Goal: Task Accomplishment & Management: Use online tool/utility

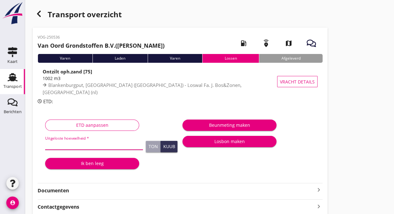
click at [79, 144] on input "Uitgeloste hoeveelheid *" at bounding box center [94, 144] width 98 height 10
type input "1115"
click at [79, 162] on div "Ik ben leeg" at bounding box center [92, 163] width 84 height 7
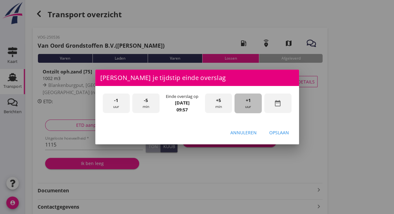
click at [246, 104] on div "+1 uur" at bounding box center [247, 103] width 27 height 20
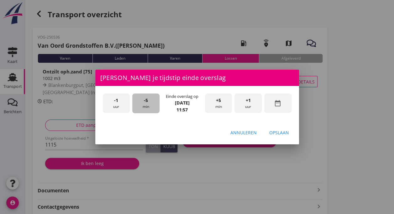
click at [140, 105] on div "-5 min" at bounding box center [145, 103] width 27 height 20
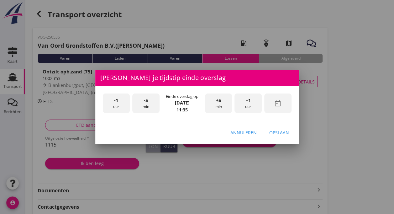
click at [140, 105] on div "-5 min" at bounding box center [145, 103] width 27 height 20
click at [119, 105] on div "-1 uur" at bounding box center [116, 103] width 27 height 20
click at [279, 133] on div "Opslaan" at bounding box center [279, 132] width 20 height 7
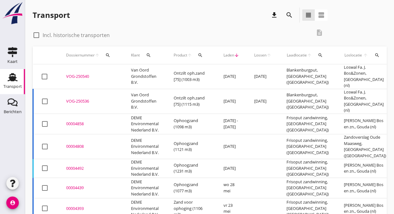
click at [86, 68] on td "VOG-250540 upload_file Drop hier uw bestand om het aan het dossier toe te voegen" at bounding box center [91, 76] width 65 height 25
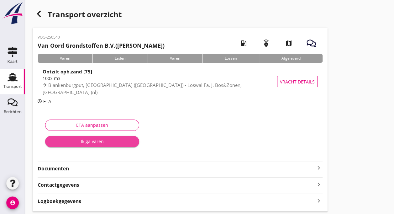
click at [80, 141] on div "Ik ga varen" at bounding box center [92, 141] width 84 height 7
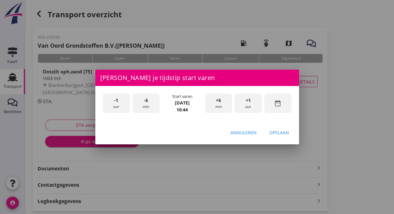
click at [150, 103] on div "-5 min" at bounding box center [145, 103] width 27 height 20
click at [275, 133] on div "Opslaan" at bounding box center [279, 132] width 20 height 7
